Goal: Task Accomplishment & Management: Use online tool/utility

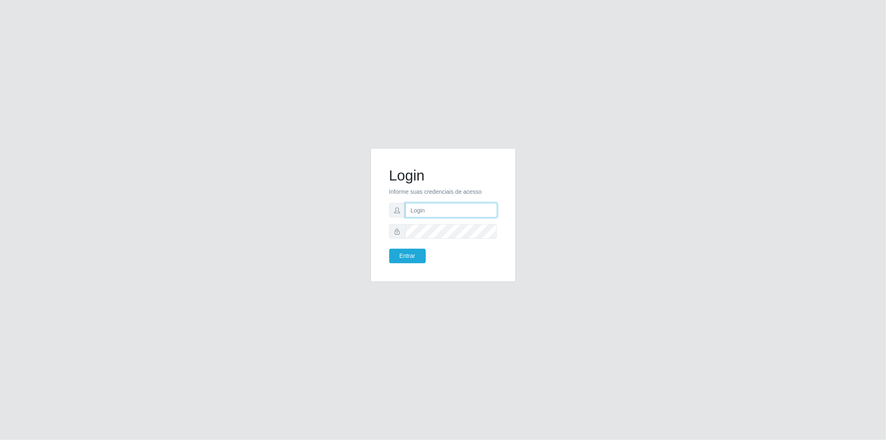
click at [438, 206] on input "text" at bounding box center [452, 210] width 92 height 15
type input "[EMAIL_ADDRESS][DOMAIN_NAME]"
click at [389, 248] on button "Entrar" at bounding box center [407, 255] width 37 height 15
click at [408, 258] on button "Entrar" at bounding box center [407, 255] width 37 height 15
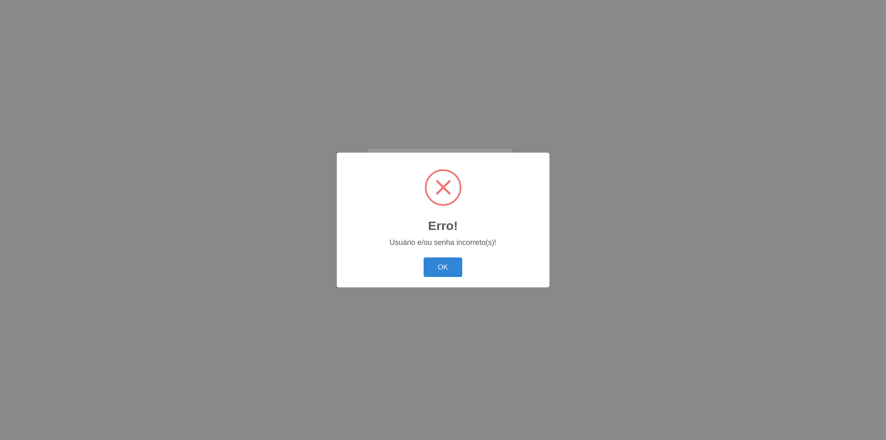
click at [438, 256] on div "OK Cancel" at bounding box center [443, 267] width 196 height 24
click at [438, 267] on button "OK" at bounding box center [443, 267] width 39 height 20
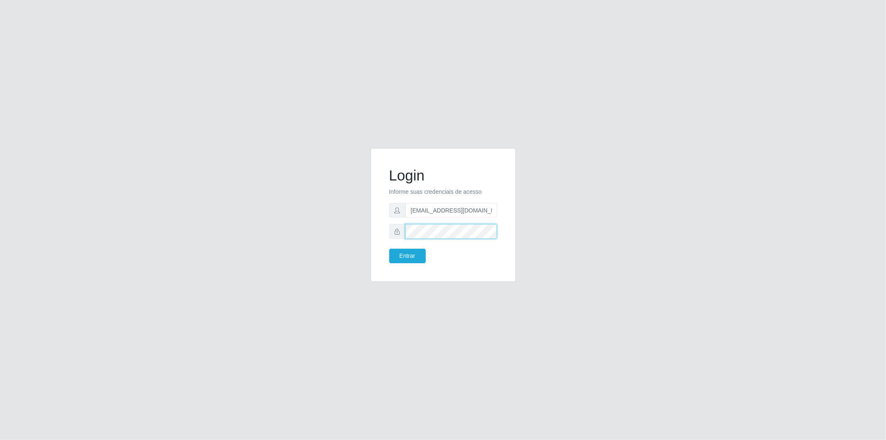
click at [394, 247] on form "Login Informe suas credenciais de acesso [EMAIL_ADDRESS][DOMAIN_NAME] Entrar" at bounding box center [443, 215] width 108 height 96
click at [389, 248] on button "Entrar" at bounding box center [407, 255] width 37 height 15
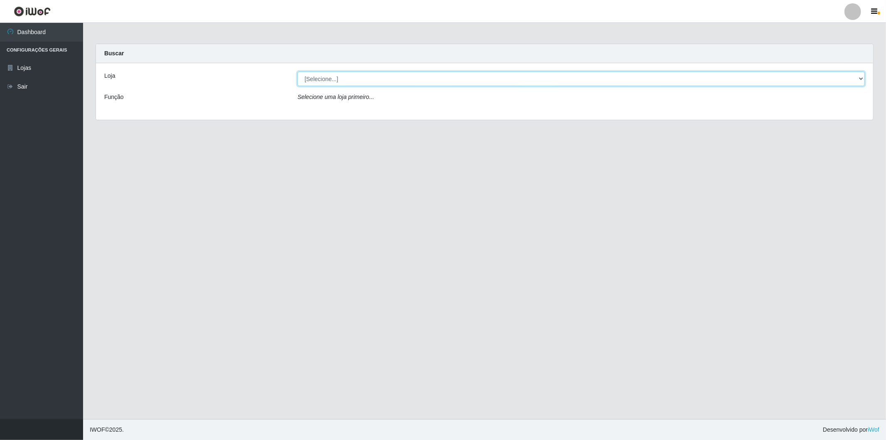
click at [590, 74] on select "[Selecione...] BomQueSó Agreste - Loja 2" at bounding box center [581, 78] width 568 height 15
select select "214"
click at [297, 71] on select "[Selecione...] BomQueSó Agreste - Loja 2" at bounding box center [581, 78] width 568 height 15
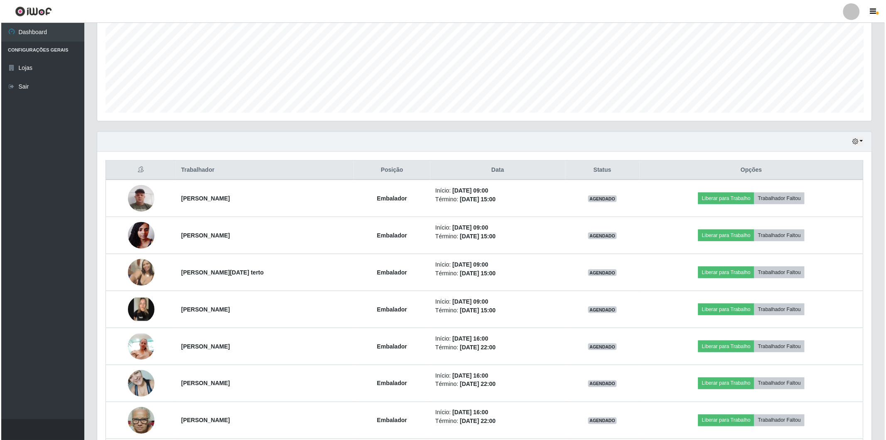
scroll to position [231, 0]
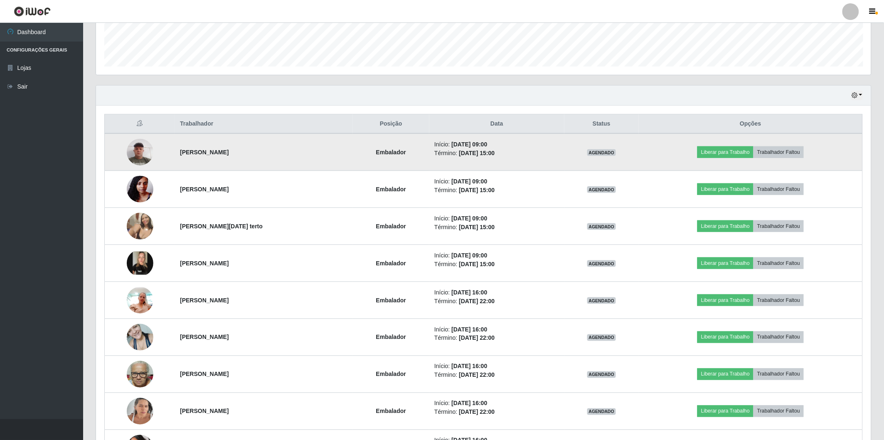
click at [133, 152] on img at bounding box center [140, 151] width 27 height 35
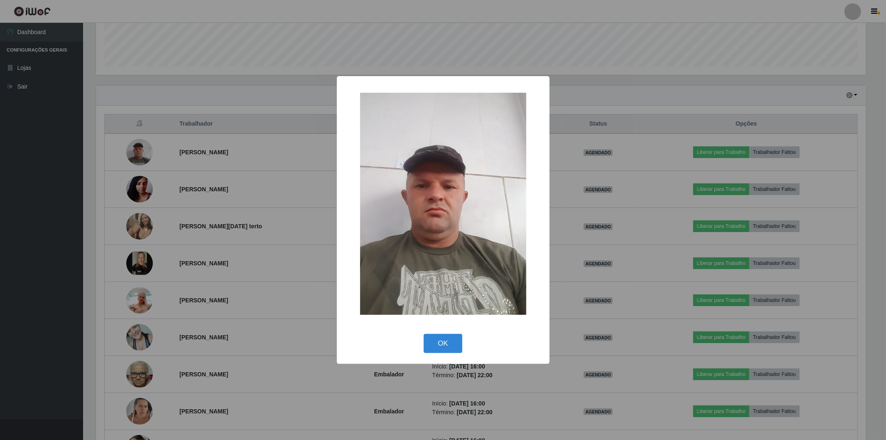
click at [267, 275] on div "× OK Cancel" at bounding box center [443, 220] width 886 height 440
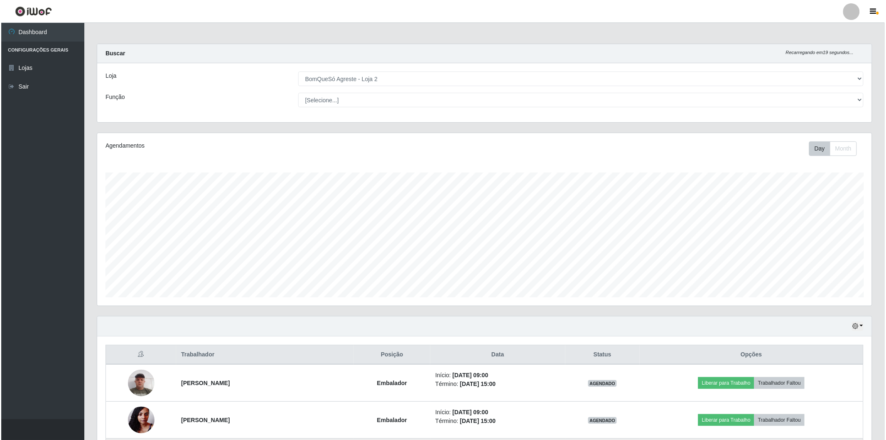
scroll to position [138, 0]
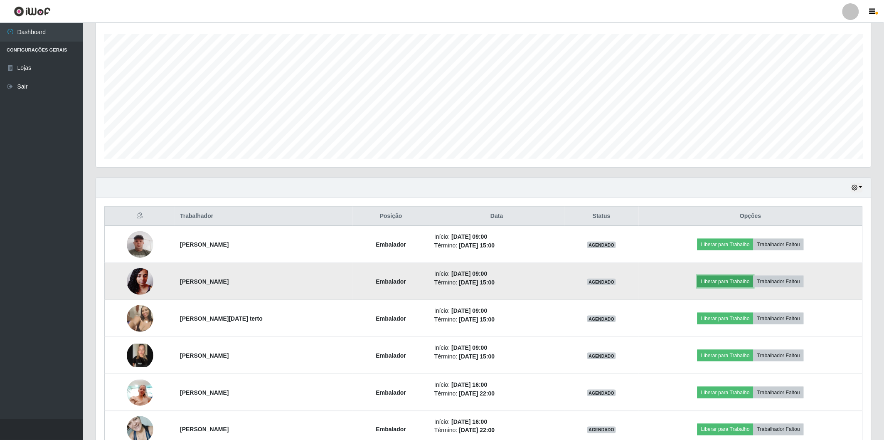
click at [739, 280] on button "Liberar para Trabalho" at bounding box center [725, 281] width 56 height 12
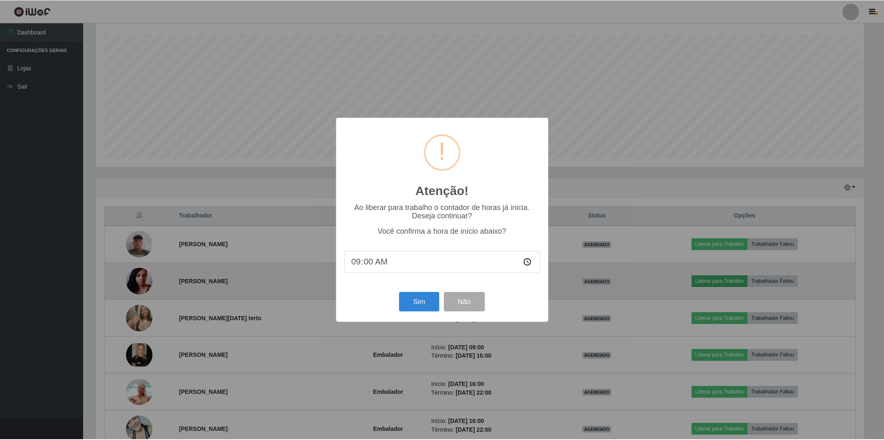
scroll to position [172, 770]
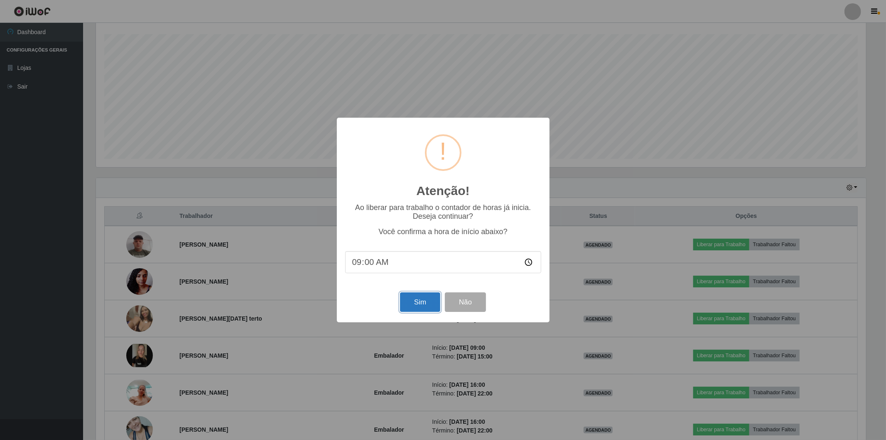
click at [428, 305] on button "Sim" at bounding box center [420, 302] width 40 height 20
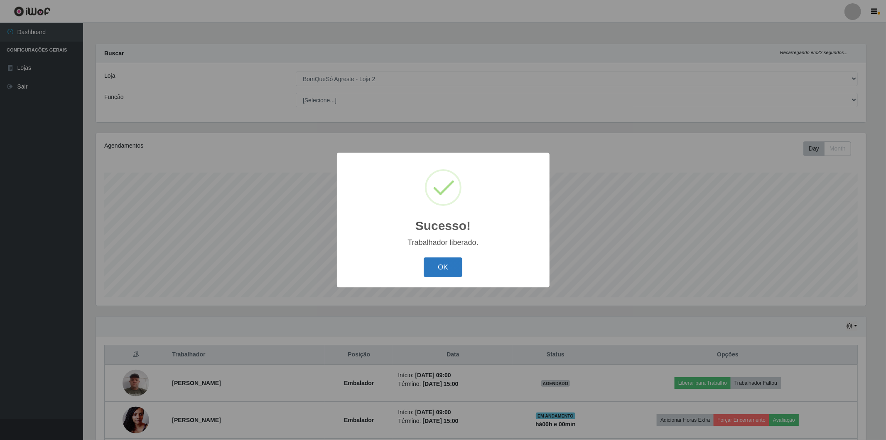
click at [445, 276] on button "OK" at bounding box center [443, 267] width 39 height 20
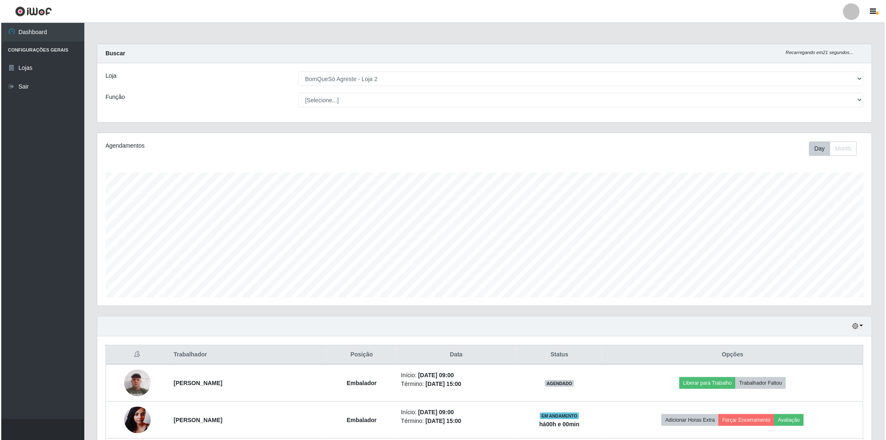
scroll to position [231, 0]
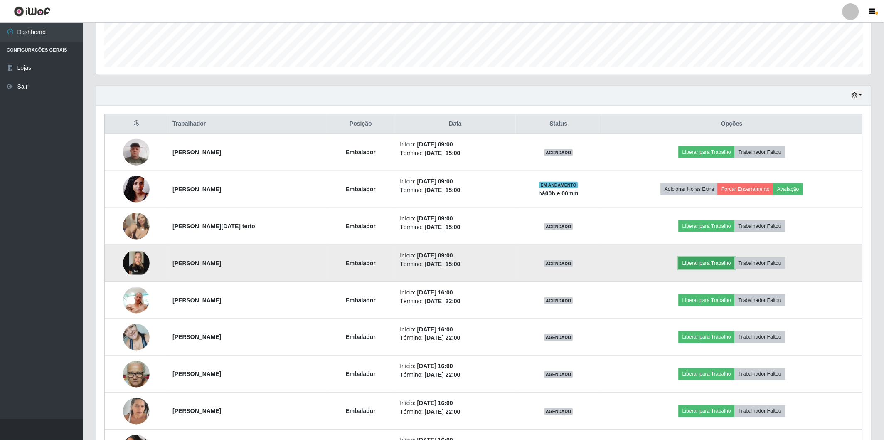
click at [715, 264] on button "Liberar para Trabalho" at bounding box center [706, 263] width 56 height 12
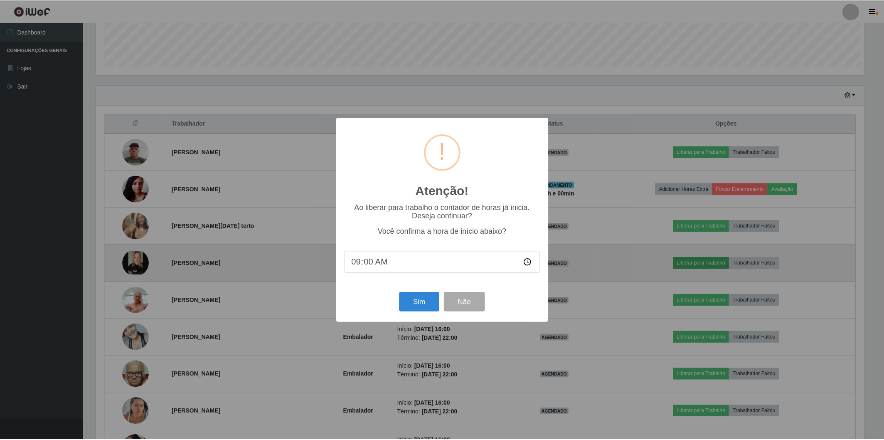
scroll to position [172, 770]
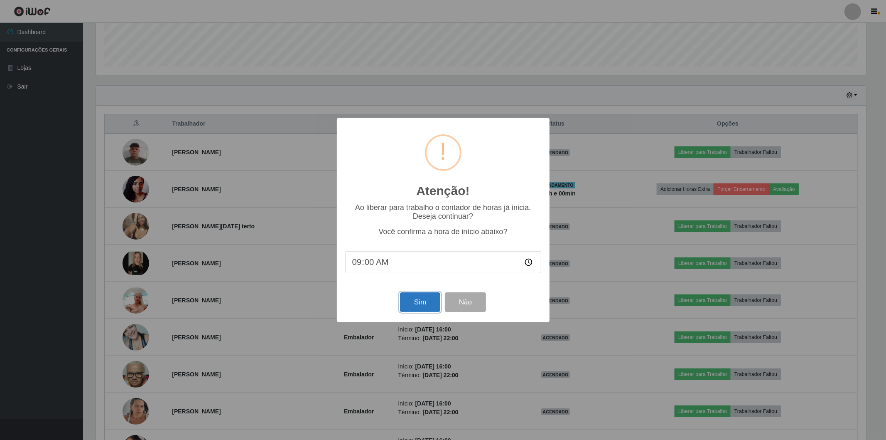
click at [424, 300] on button "Sim" at bounding box center [420, 302] width 40 height 20
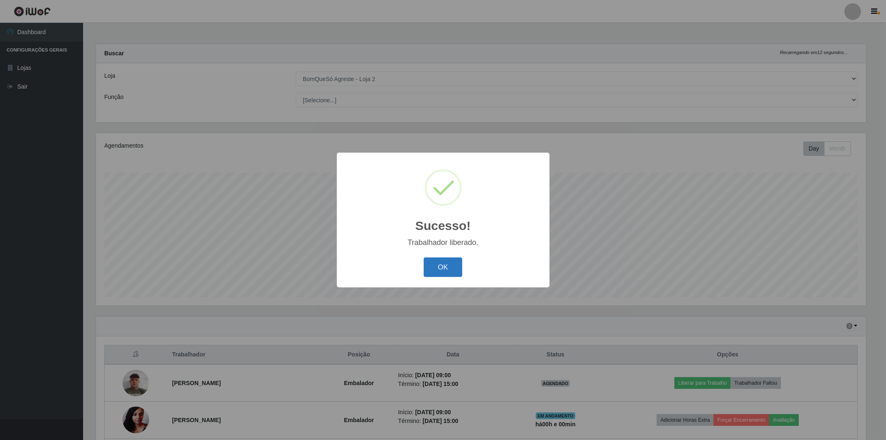
click at [427, 277] on div "OK Cancel" at bounding box center [443, 267] width 196 height 24
click at [432, 273] on button "OK" at bounding box center [443, 267] width 39 height 20
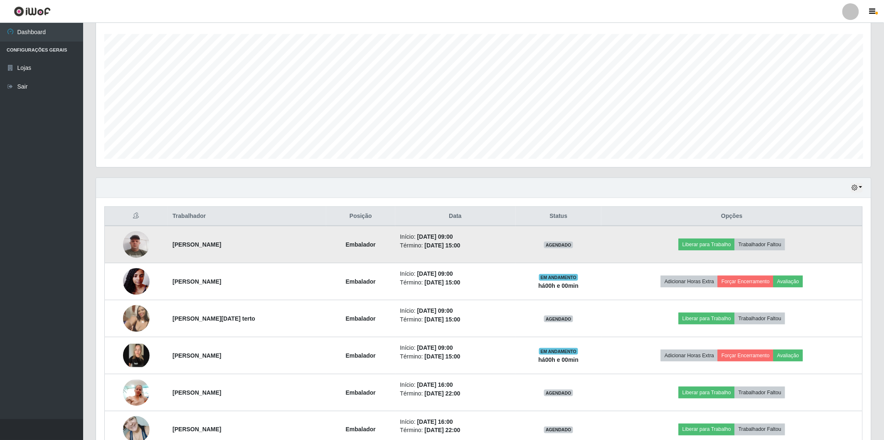
scroll to position [184, 0]
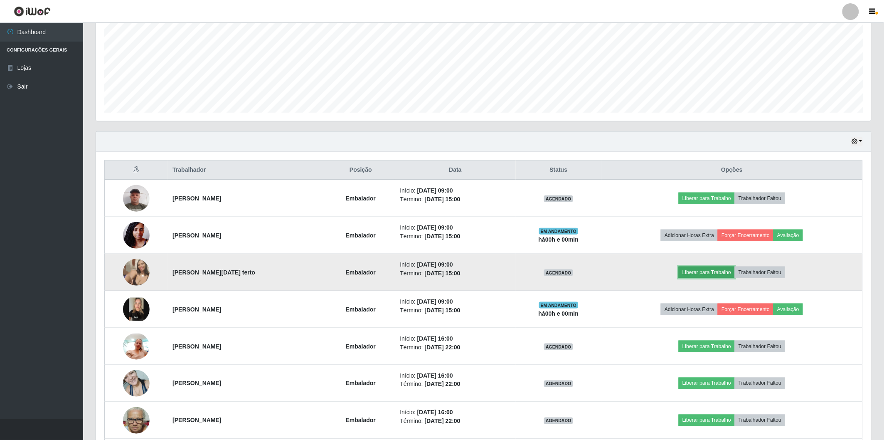
click at [713, 268] on button "Liberar para Trabalho" at bounding box center [706, 272] width 56 height 12
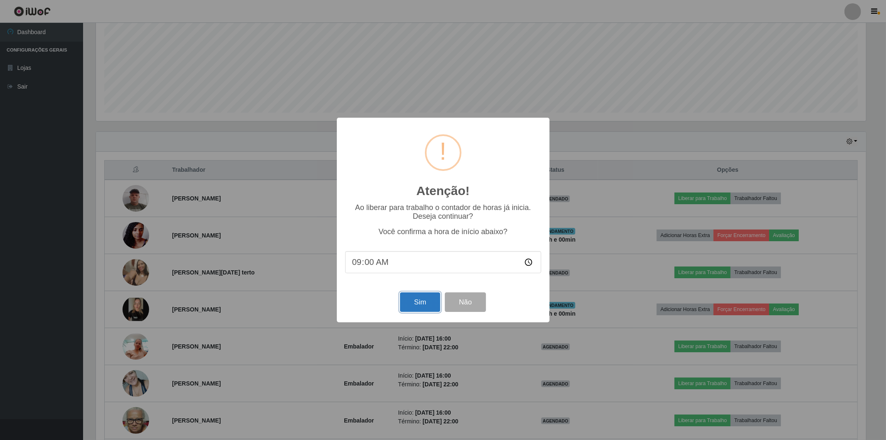
click at [426, 300] on button "Sim" at bounding box center [420, 302] width 40 height 20
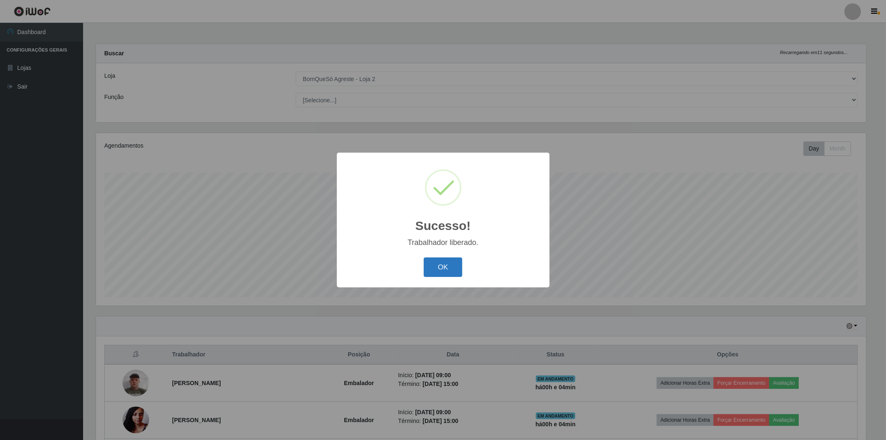
click at [462, 264] on button "OK" at bounding box center [443, 267] width 39 height 20
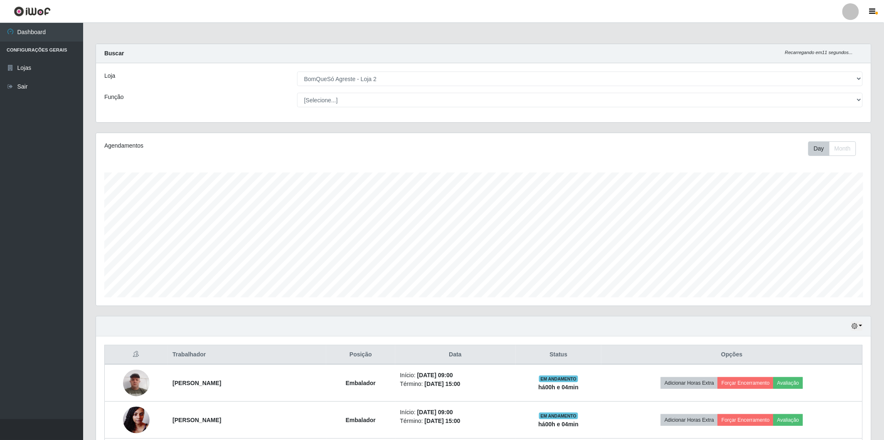
scroll to position [172, 775]
